Goal: Check status: Check status

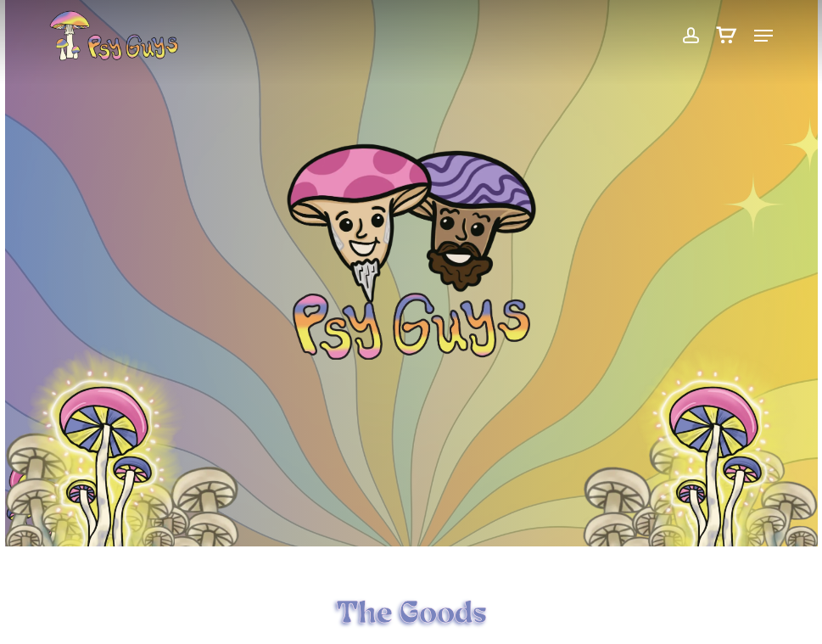
click at [693, 39] on span at bounding box center [690, 35] width 18 height 29
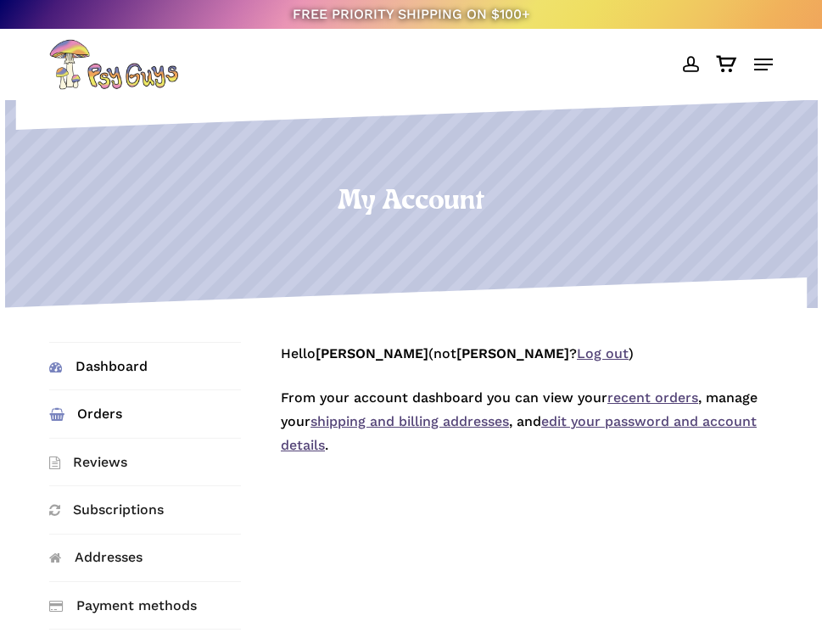
click at [79, 412] on link "Orders" at bounding box center [145, 413] width 192 height 47
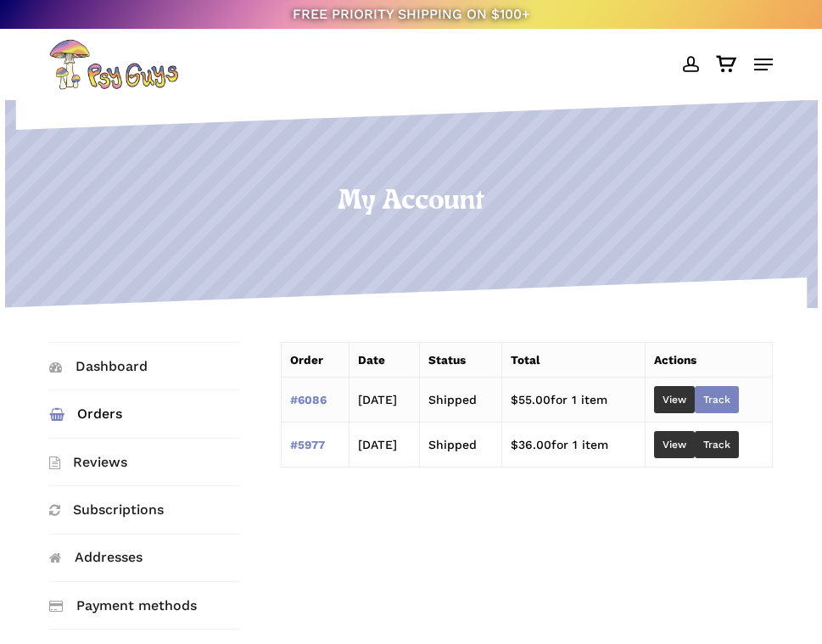
click at [722, 397] on link "Track" at bounding box center [717, 399] width 44 height 27
